Goal: Find contact information: Find contact information

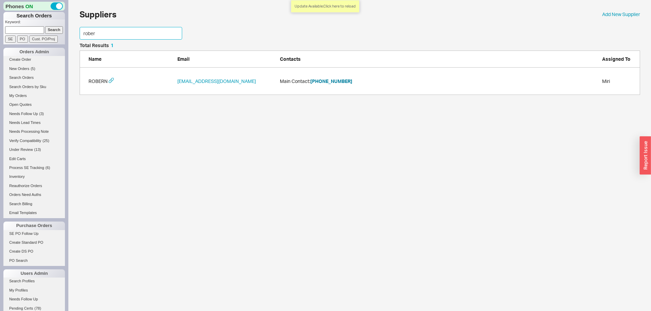
scroll to position [47, 555]
drag, startPoint x: 0, startPoint y: 0, endPoint x: 51, endPoint y: 42, distance: 65.8
click at [54, 41] on div "Phones ON Search Orders Keyword: Search SE PO Cust. PO/Proj Orders Admin Create…" at bounding box center [325, 51] width 651 height 102
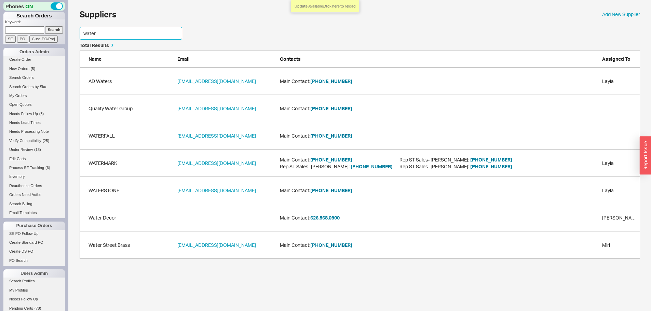
scroll to position [102, 555]
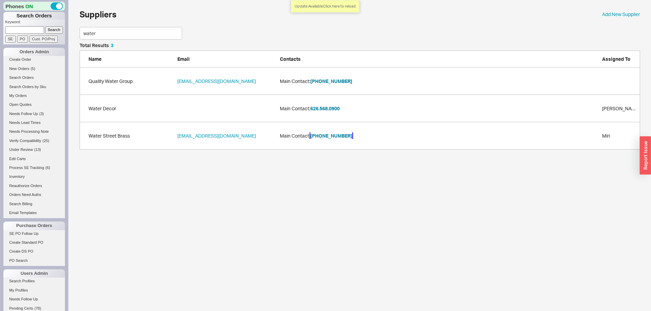
click at [321, 138] on button "[PHONE_NUMBER]" at bounding box center [331, 136] width 42 height 7
drag, startPoint x: 108, startPoint y: 33, endPoint x: 70, endPoint y: 34, distance: 38.3
click at [70, 33] on div "Update Available. Click here to reload Suppliers Add New Supplier water Total R…" at bounding box center [359, 78] width 583 height 157
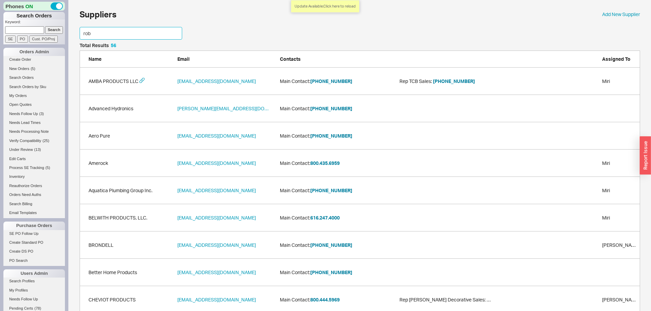
scroll to position [47, 555]
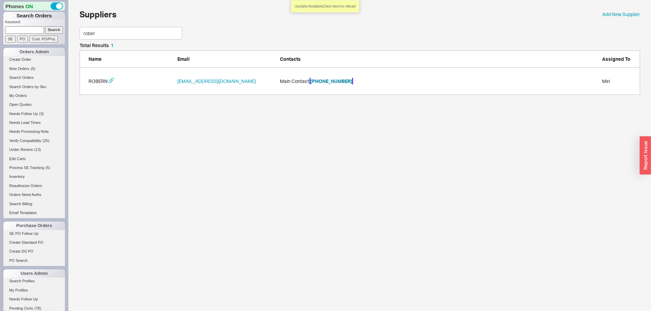
click at [340, 81] on button "[PHONE_NUMBER]" at bounding box center [331, 81] width 42 height 7
drag, startPoint x: 102, startPoint y: 34, endPoint x: 59, endPoint y: 21, distance: 44.8
click at [62, 36] on div "Phones ON Search Orders Keyword: Search SE PO Cust. PO/Proj Orders Admin Create…" at bounding box center [325, 51] width 651 height 102
click at [327, 82] on button "[PHONE_NUMBER]" at bounding box center [331, 81] width 42 height 7
click at [105, 31] on input "bald" at bounding box center [131, 33] width 103 height 13
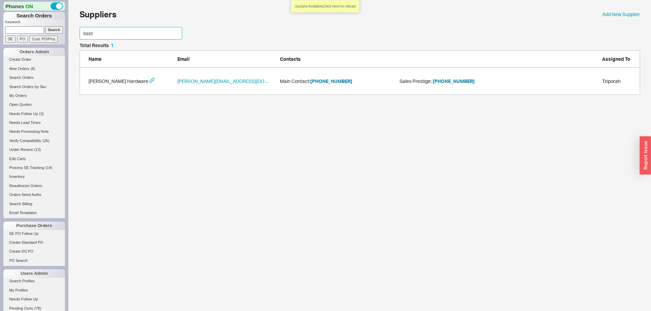
click at [105, 31] on input "bald" at bounding box center [131, 33] width 103 height 13
click at [98, 35] on input "bald" at bounding box center [131, 33] width 103 height 13
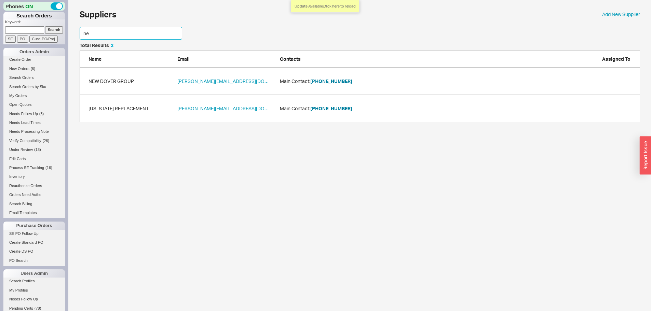
scroll to position [1359, 555]
type input "n"
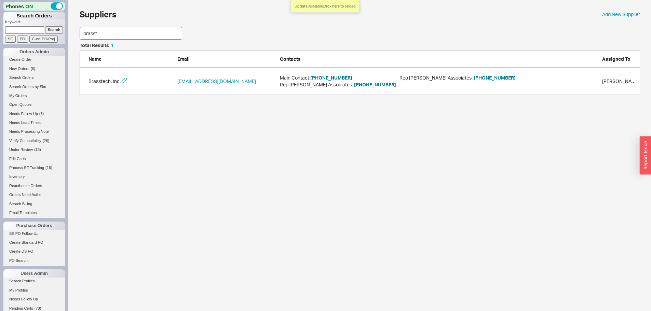
scroll to position [47, 555]
type input "brasste"
click at [337, 79] on button "[PHONE_NUMBER]" at bounding box center [331, 78] width 42 height 7
